Goal: Transaction & Acquisition: Purchase product/service

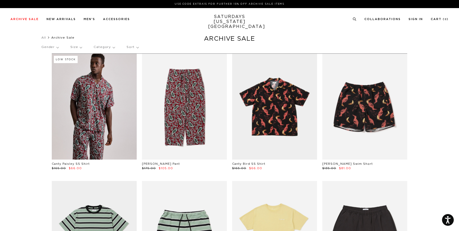
click at [81, 47] on p "Size" at bounding box center [75, 47] width 11 height 12
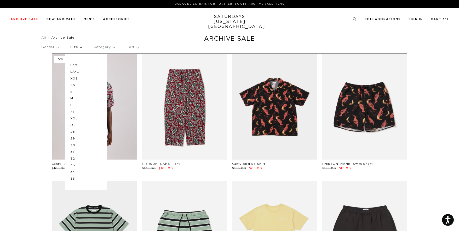
click at [81, 97] on p "M" at bounding box center [85, 98] width 31 height 7
click at [74, 99] on p "M" at bounding box center [85, 98] width 31 height 7
click at [83, 48] on div "Gender Size S/M L/XL XXS XS S M L XL XXL OS 28 29 30 31 32 33 34 36 Category So…" at bounding box center [229, 48] width 376 height 14
click at [79, 46] on p "Size" at bounding box center [75, 47] width 11 height 12
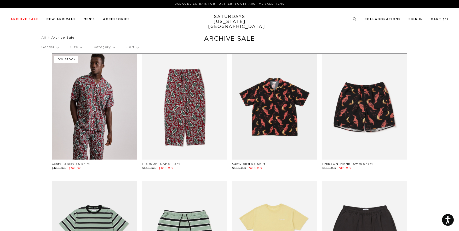
click at [80, 46] on p "Size" at bounding box center [75, 47] width 11 height 12
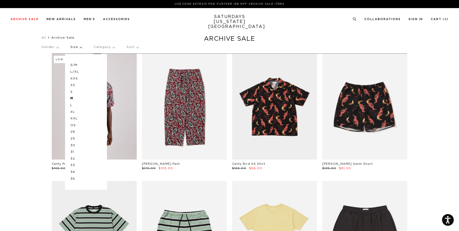
click at [84, 48] on div "Gender Size S/M L/XL XXS XS S M L XL XXL OS 28 29 30 31 32 33 34 36 Category So…" at bounding box center [229, 48] width 376 height 14
click at [81, 49] on p "Size" at bounding box center [75, 47] width 11 height 12
